Goal: Browse casually

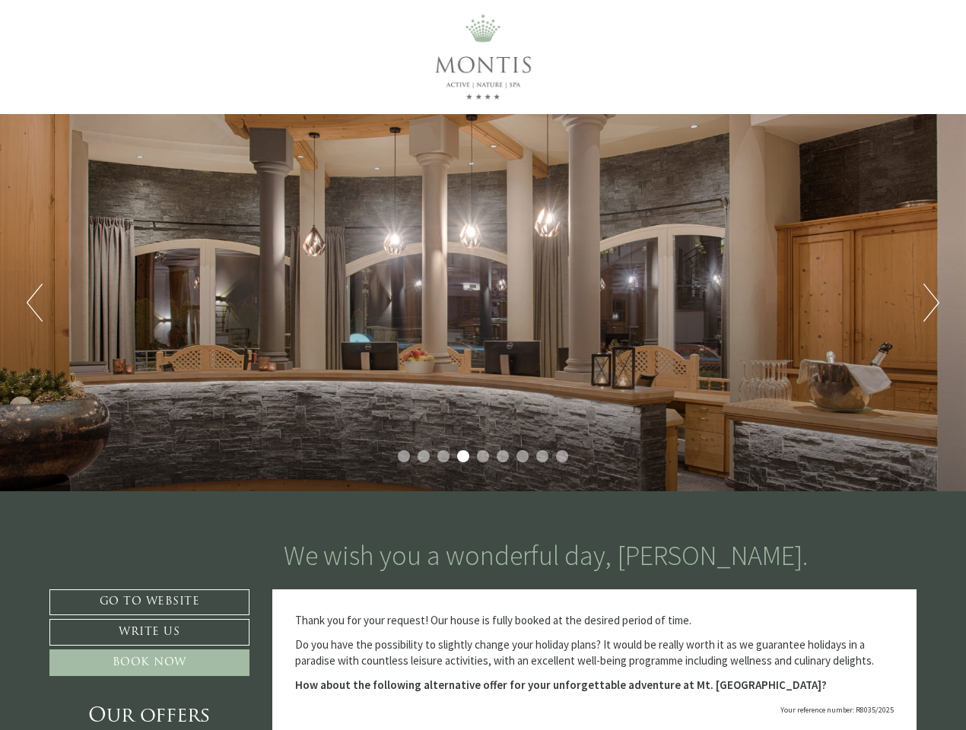
click at [483, 365] on div "Previous Next 1 2 3 4 5 6 7 8 9" at bounding box center [483, 302] width 966 height 377
click at [34, 303] on button "Previous" at bounding box center [35, 303] width 16 height 38
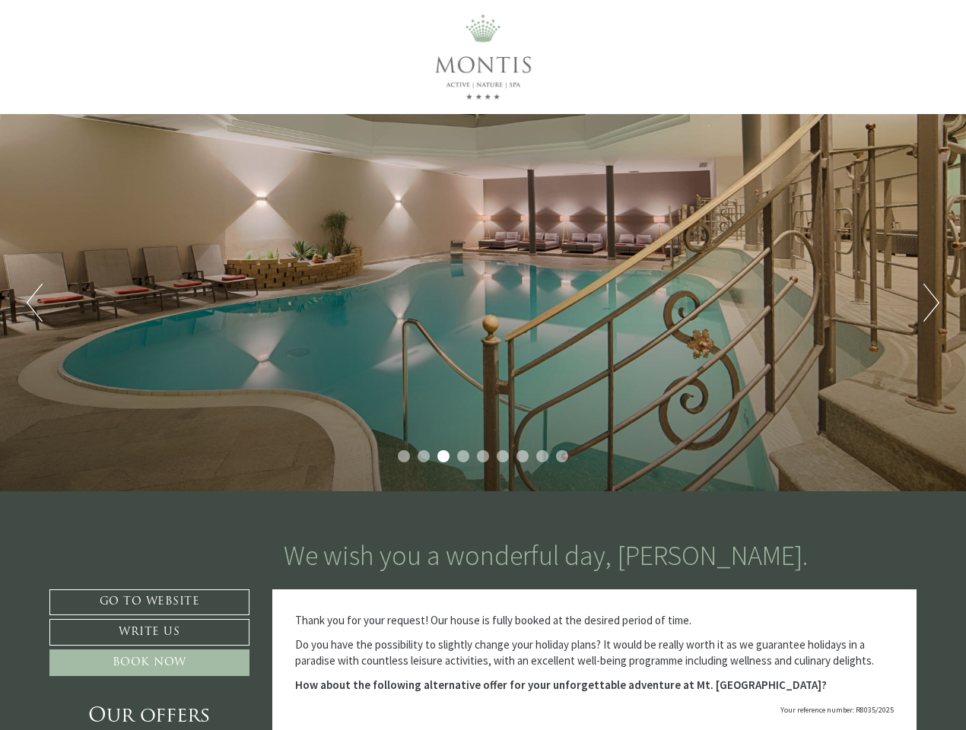
click at [483, 303] on div "Previous Next 1 2 3 4 5 6 7 8 9" at bounding box center [483, 302] width 966 height 377
click at [931, 303] on button "Next" at bounding box center [931, 303] width 16 height 38
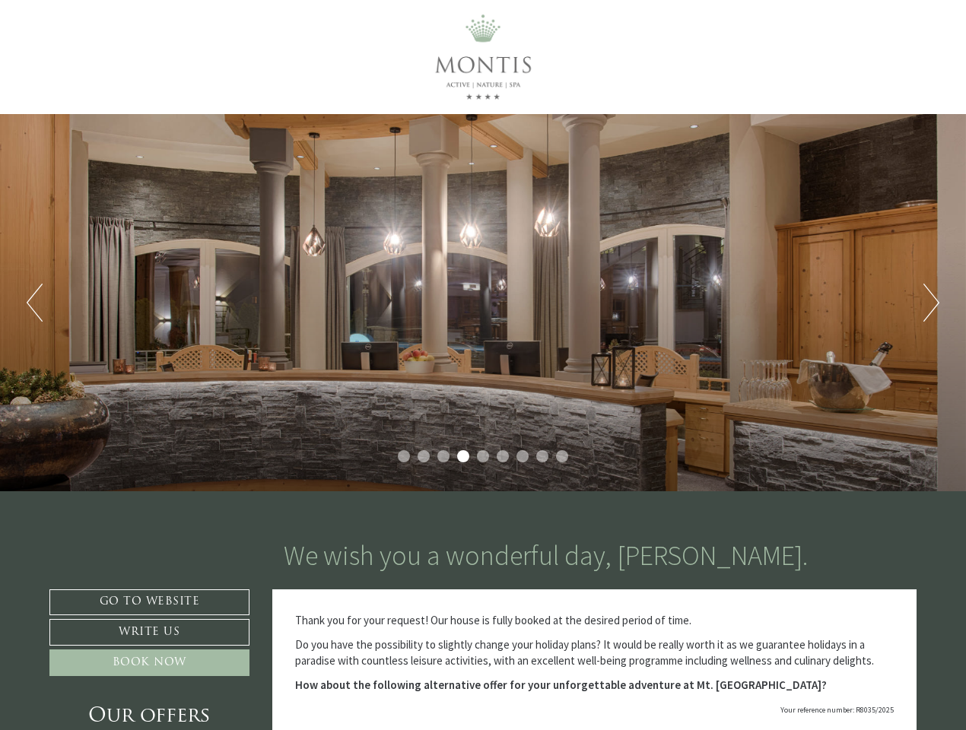
click at [404, 456] on li "1" at bounding box center [404, 456] width 12 height 12
click at [424, 456] on li "2" at bounding box center [423, 456] width 12 height 12
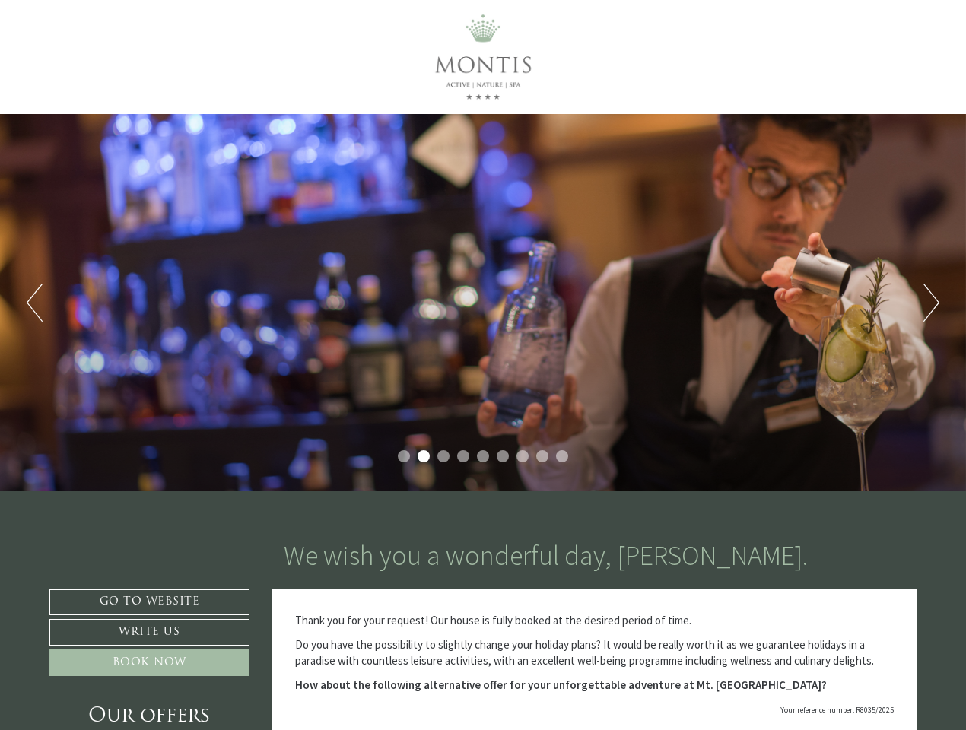
click at [443, 456] on li "3" at bounding box center [443, 456] width 12 height 12
click at [463, 456] on li "4" at bounding box center [463, 456] width 12 height 12
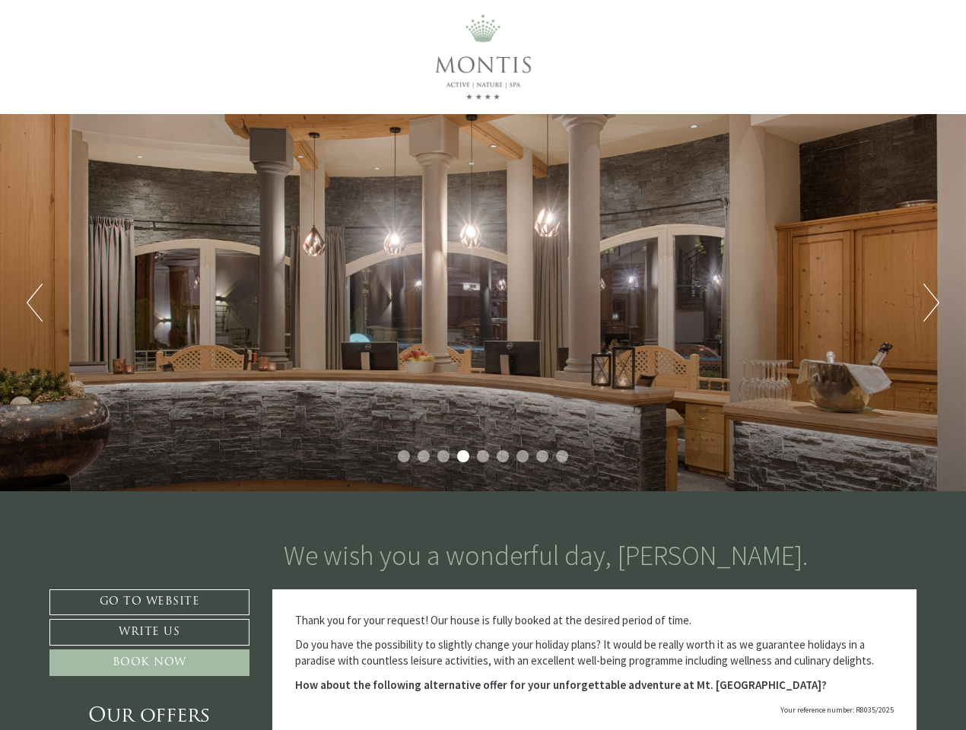
click at [483, 456] on li "5" at bounding box center [483, 456] width 12 height 12
click at [503, 456] on li "6" at bounding box center [503, 456] width 12 height 12
